Goal: Task Accomplishment & Management: Manage account settings

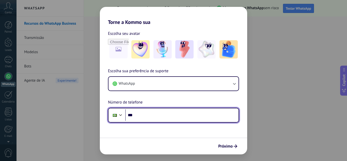
click at [152, 112] on input "***" at bounding box center [181, 115] width 113 height 12
click at [168, 115] on input "**********" at bounding box center [181, 115] width 113 height 12
type input "**********"
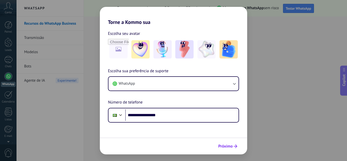
click at [225, 147] on span "Próximo" at bounding box center [225, 146] width 14 height 4
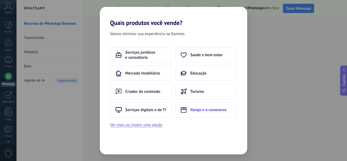
click at [214, 109] on span "Varejo e e-commerce" at bounding box center [208, 109] width 36 height 5
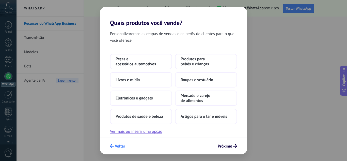
click at [115, 147] on span "Voltar" at bounding box center [117, 146] width 15 height 4
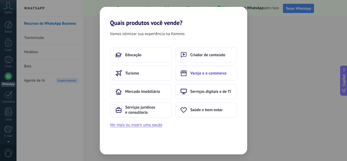
click at [233, 72] on button "Varejo e e-commerce" at bounding box center [206, 73] width 62 height 15
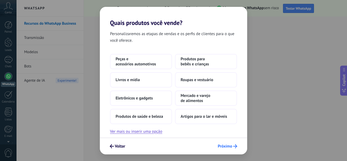
click at [231, 145] on span "Próximo" at bounding box center [225, 146] width 14 height 4
click at [155, 79] on button "Livros e mídia" at bounding box center [141, 79] width 62 height 15
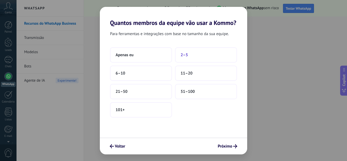
click at [193, 52] on button "2–5" at bounding box center [206, 54] width 62 height 15
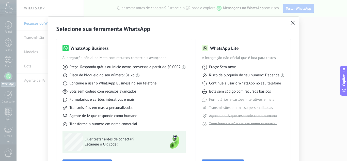
click at [293, 24] on use "button" at bounding box center [293, 23] width 4 height 4
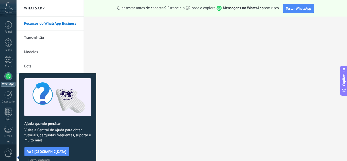
click at [8, 9] on icon at bounding box center [8, 6] width 9 height 8
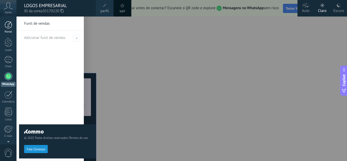
click at [9, 23] on div at bounding box center [9, 25] width 8 height 8
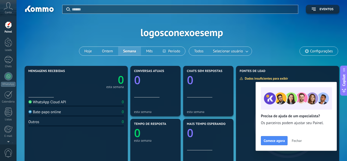
click at [328, 50] on span "Configurações" at bounding box center [321, 51] width 23 height 4
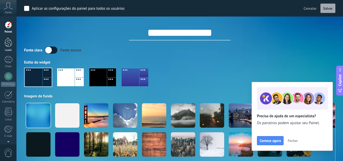
click at [7, 43] on div at bounding box center [9, 42] width 8 height 9
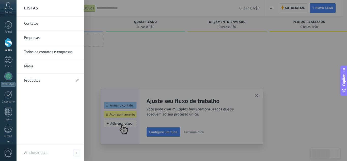
click at [32, 37] on link "Empresas" at bounding box center [51, 38] width 55 height 14
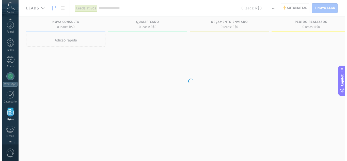
scroll to position [31, 0]
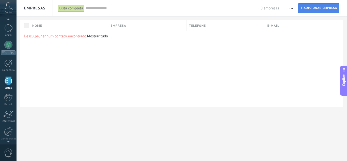
click at [315, 8] on span "Adicionar empresa" at bounding box center [320, 8] width 34 height 9
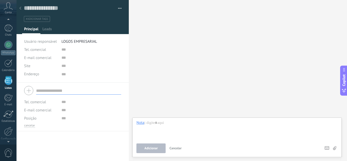
scroll to position [5, 0]
click at [50, 30] on span "Leads" at bounding box center [46, 30] width 9 height 7
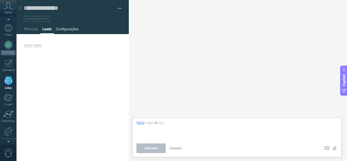
click at [65, 29] on span "Configurações" at bounding box center [67, 30] width 23 height 7
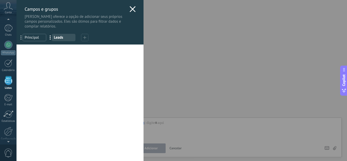
click at [133, 9] on icon at bounding box center [133, 9] width 6 height 6
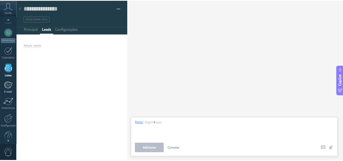
scroll to position [51, 0]
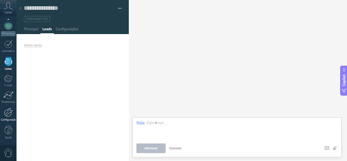
click at [8, 117] on link "Configurações" at bounding box center [8, 115] width 17 height 14
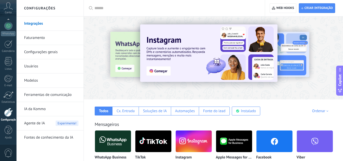
click at [32, 35] on link "Faturamento" at bounding box center [51, 38] width 54 height 14
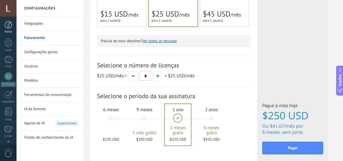
click at [10, 26] on div at bounding box center [9, 25] width 8 height 8
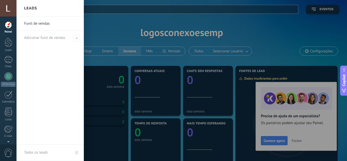
click at [43, 25] on link "Funil de vendas" at bounding box center [51, 24] width 55 height 14
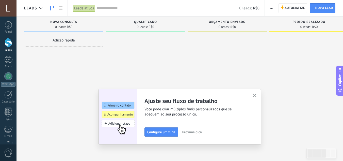
click at [257, 95] on use "button" at bounding box center [255, 95] width 4 height 4
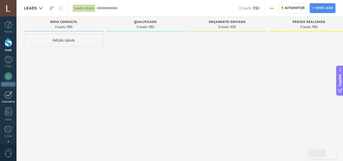
click at [10, 95] on div at bounding box center [8, 95] width 8 height 8
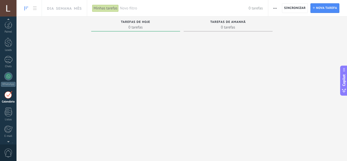
scroll to position [15, 0]
click at [8, 7] on div at bounding box center [8, 8] width 17 height 17
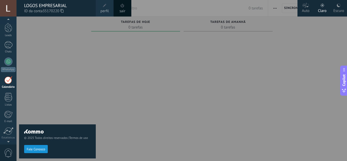
click at [51, 6] on div "LOGOS EMPRESARIAL" at bounding box center [57, 6] width 67 height 6
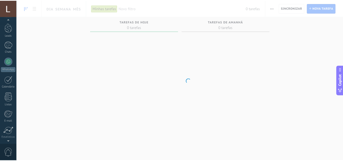
scroll to position [51, 0]
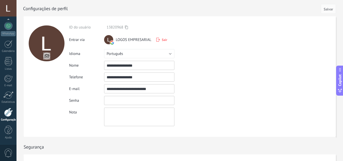
click at [123, 100] on input "textbox" at bounding box center [139, 100] width 70 height 9
click at [121, 117] on textarea at bounding box center [139, 116] width 70 height 19
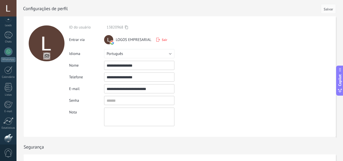
scroll to position [0, 0]
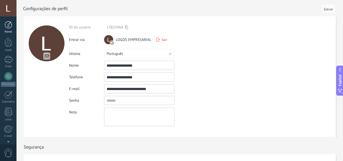
click at [9, 26] on div at bounding box center [9, 25] width 8 height 8
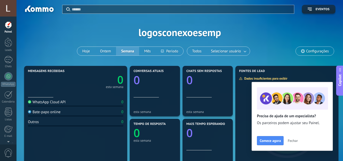
click at [307, 53] on span "Configurações" at bounding box center [317, 51] width 23 height 4
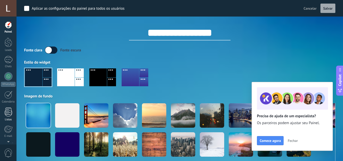
click at [10, 114] on div at bounding box center [9, 111] width 8 height 9
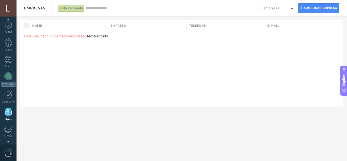
scroll to position [31, 0]
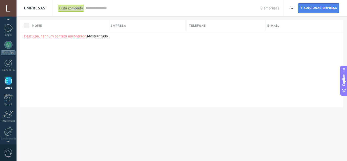
click at [322, 11] on span "Adicionar empresa" at bounding box center [320, 8] width 34 height 9
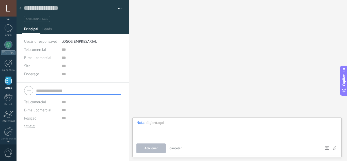
scroll to position [5, 0]
click at [48, 29] on span "Leads" at bounding box center [46, 30] width 9 height 7
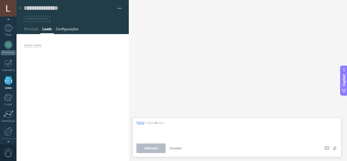
click at [67, 30] on span "Configurações" at bounding box center [67, 30] width 23 height 7
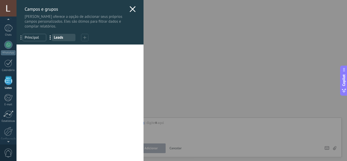
click at [131, 9] on use at bounding box center [133, 9] width 6 height 6
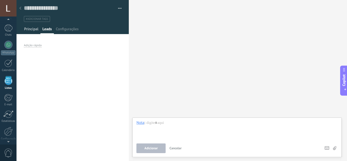
click at [33, 29] on span "Principal" at bounding box center [31, 30] width 14 height 7
type textarea "***"
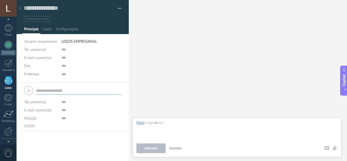
scroll to position [5, 0]
click at [118, 8] on button "button" at bounding box center [117, 9] width 7 height 8
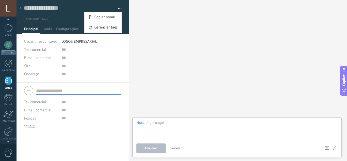
click at [118, 8] on button "button" at bounding box center [117, 9] width 7 height 8
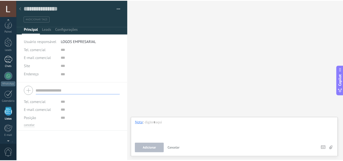
scroll to position [0, 0]
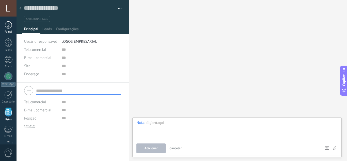
click at [10, 29] on link "Painel" at bounding box center [8, 27] width 17 height 12
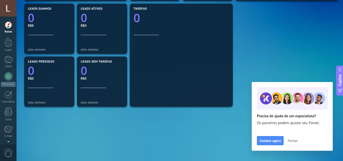
scroll to position [183, 0]
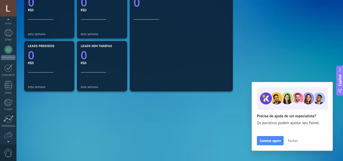
click at [9, 141] on div at bounding box center [8, 141] width 17 height 8
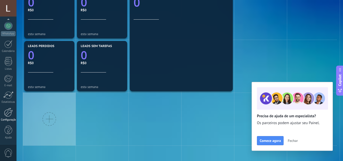
click at [7, 113] on div at bounding box center [8, 112] width 9 height 9
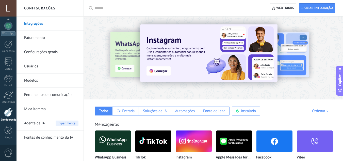
click at [41, 53] on link "Configurações gerais" at bounding box center [51, 52] width 54 height 14
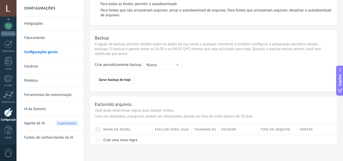
scroll to position [408, 0]
click at [35, 24] on link "Integrações" at bounding box center [51, 24] width 54 height 14
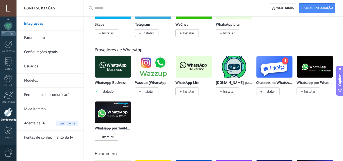
scroll to position [203, 0]
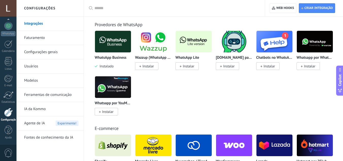
click at [38, 39] on link "Faturamento" at bounding box center [51, 38] width 54 height 14
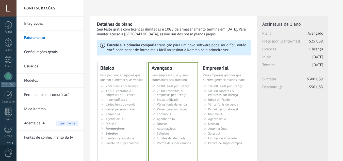
click at [40, 52] on link "Configurações gerais" at bounding box center [51, 52] width 54 height 14
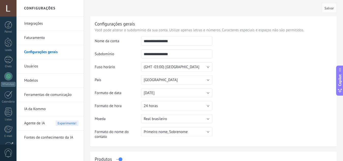
click at [38, 69] on link "Usuários" at bounding box center [51, 66] width 54 height 14
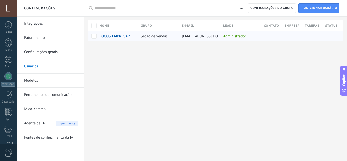
click at [117, 36] on span "LOGOS EMPRESARIAL" at bounding box center [118, 36] width 36 height 5
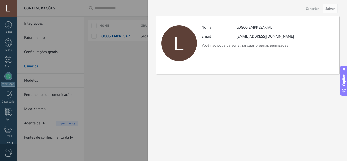
click at [144, 49] on div at bounding box center [173, 80] width 347 height 161
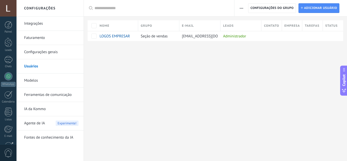
click at [32, 81] on link "Modelos" at bounding box center [51, 80] width 54 height 14
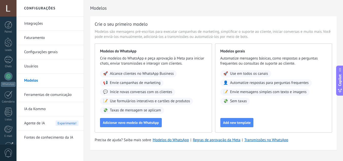
click at [37, 95] on link "Ferramentas de comunicação" at bounding box center [51, 95] width 54 height 14
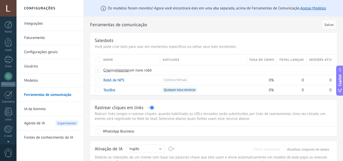
click at [10, 11] on div at bounding box center [8, 8] width 17 height 17
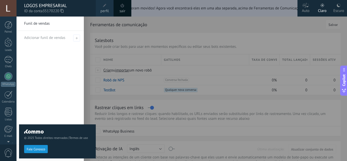
click at [75, 37] on div "© 2025 Todos direitos reservados | Termos de uso Fale Conosco" at bounding box center [57, 89] width 77 height 144
click at [38, 24] on div "© 2025 Todos direitos reservados | Termos de uso Fale Conosco" at bounding box center [57, 89] width 77 height 144
click at [54, 98] on div "© 2025 Todos direitos reservados | Termos de uso Fale Conosco" at bounding box center [57, 89] width 77 height 144
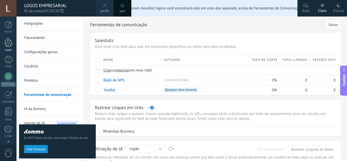
click at [10, 39] on div at bounding box center [9, 42] width 8 height 9
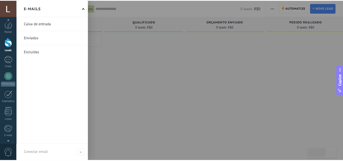
scroll to position [51, 0]
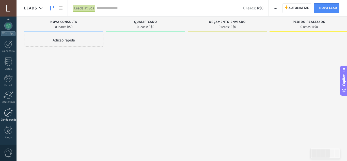
click at [7, 112] on div at bounding box center [8, 112] width 9 height 9
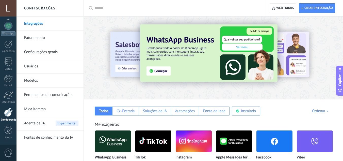
click at [47, 54] on link "Configurações gerais" at bounding box center [51, 52] width 54 height 14
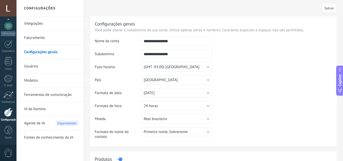
drag, startPoint x: 194, startPoint y: 39, endPoint x: 106, endPoint y: 45, distance: 88.0
click at [106, 45] on tr "**********" at bounding box center [213, 42] width 237 height 13
type input "**********"
click at [195, 55] on input "**********" at bounding box center [176, 53] width 71 height 9
type input "**********"
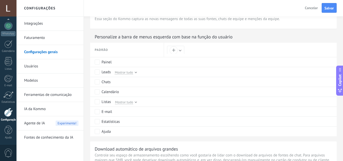
scroll to position [279, 0]
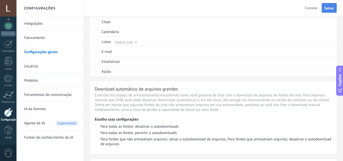
click at [328, 7] on span "Salvar" at bounding box center [329, 8] width 9 height 4
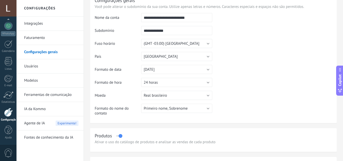
scroll to position [0, 0]
